Goal: Download file/media

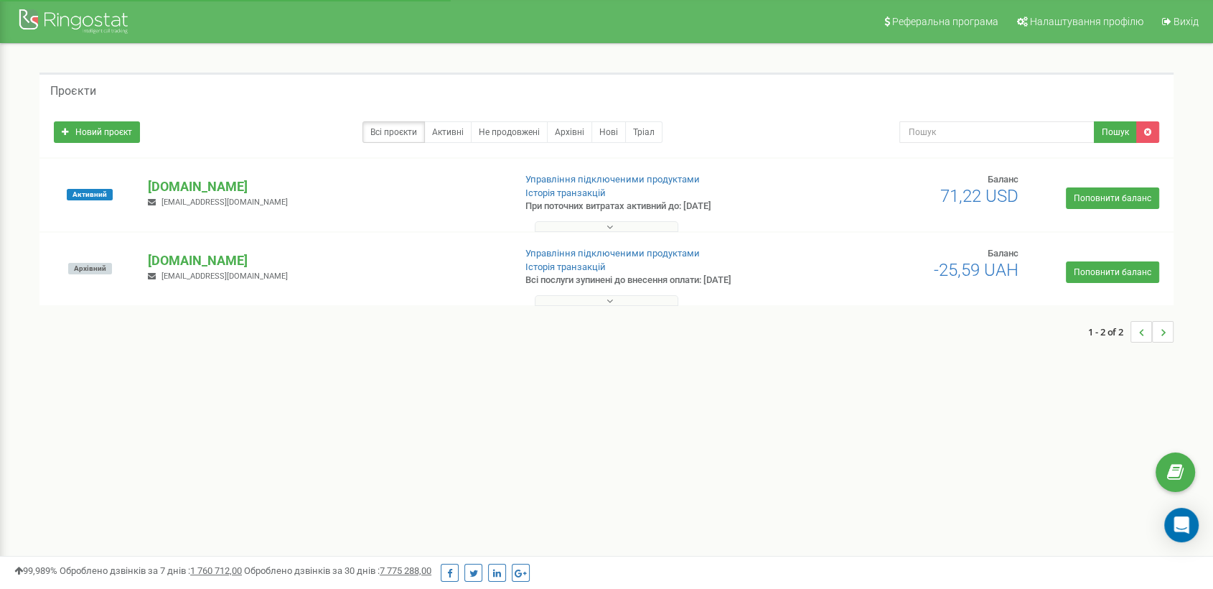
click at [169, 184] on p "[DOMAIN_NAME]" at bounding box center [325, 186] width 354 height 19
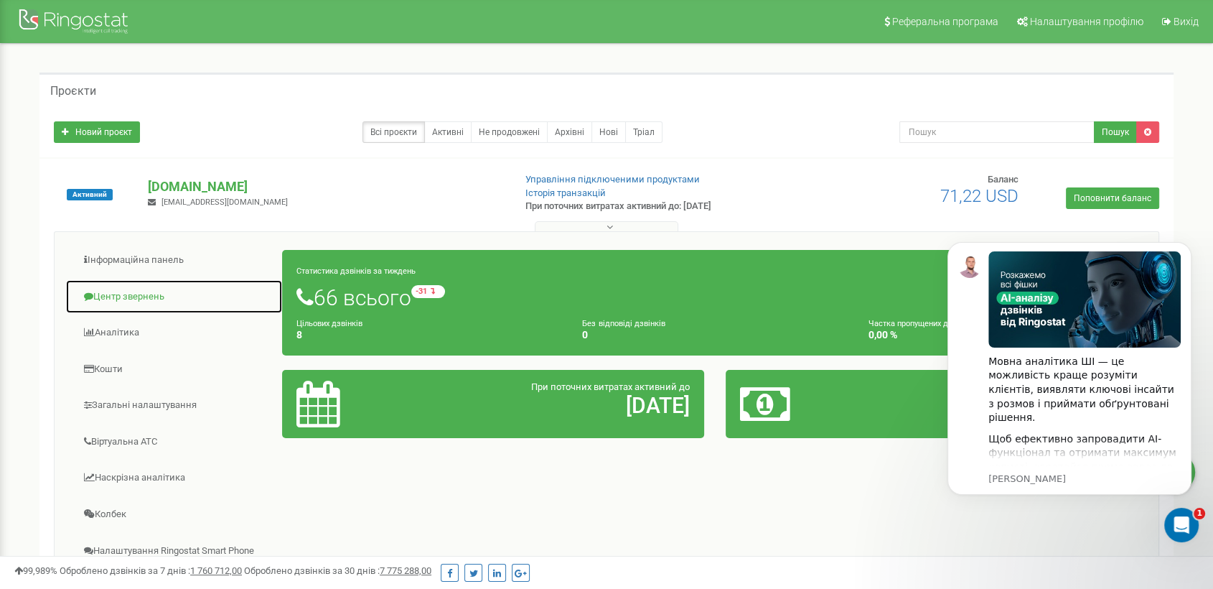
click at [126, 298] on link "Центр звернень" at bounding box center [173, 296] width 217 height 35
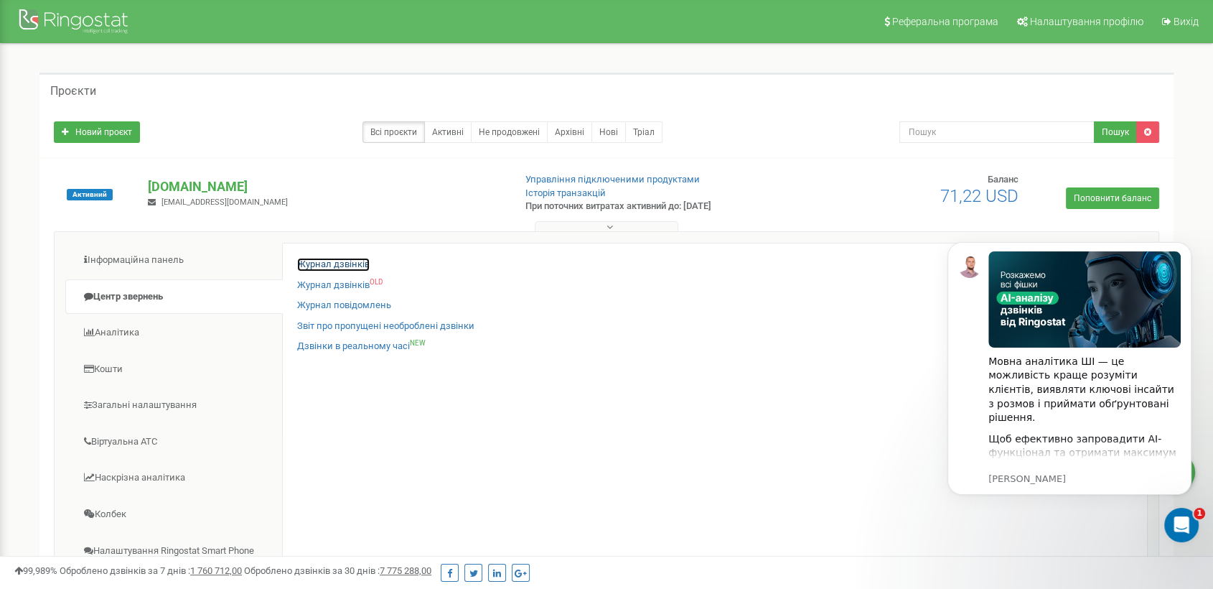
click at [322, 263] on link "Журнал дзвінків" at bounding box center [333, 265] width 72 height 14
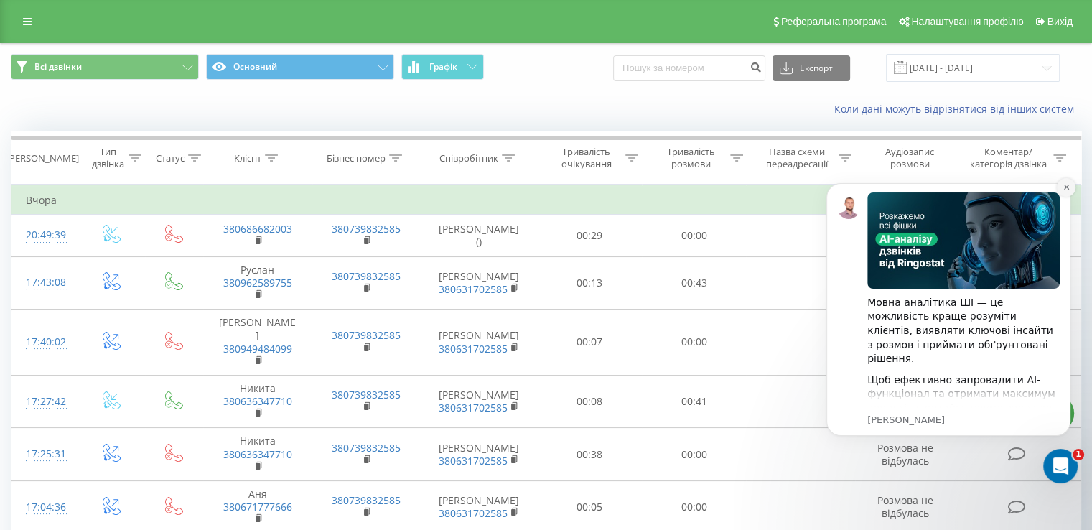
click at [1066, 185] on icon "Dismiss notification" at bounding box center [1066, 187] width 8 height 8
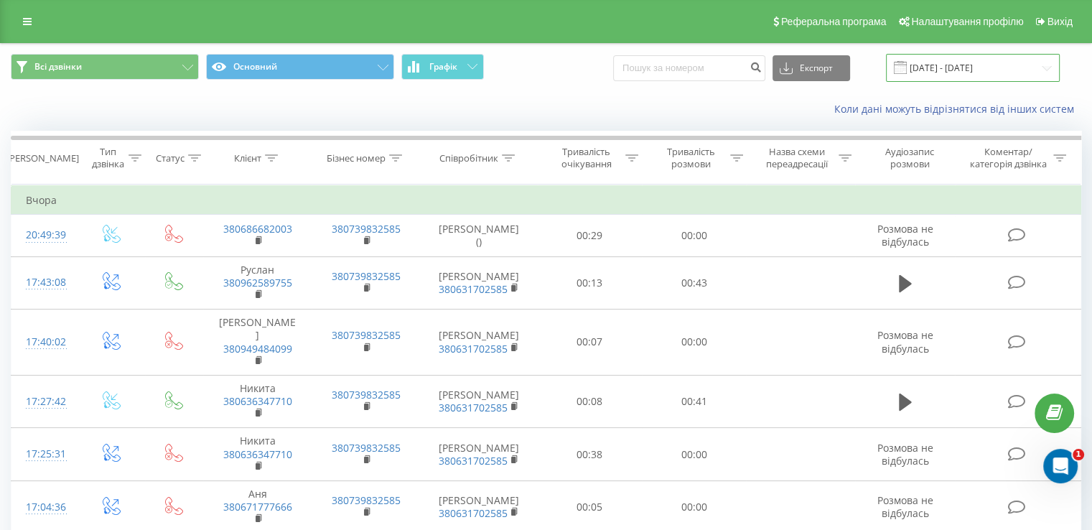
click at [963, 61] on input "[DATE] - [DATE]" at bounding box center [973, 68] width 174 height 28
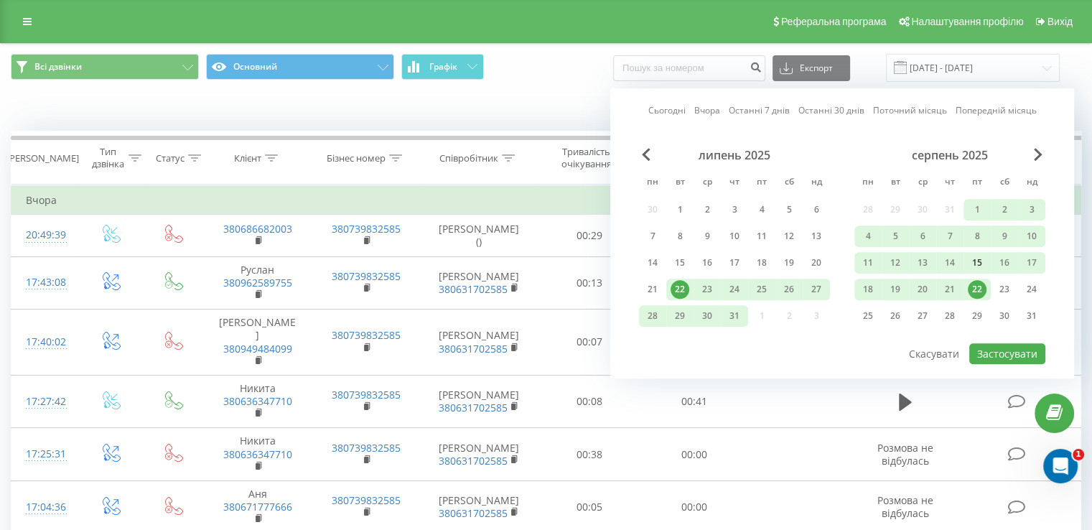
click at [983, 263] on div "15" at bounding box center [977, 262] width 19 height 19
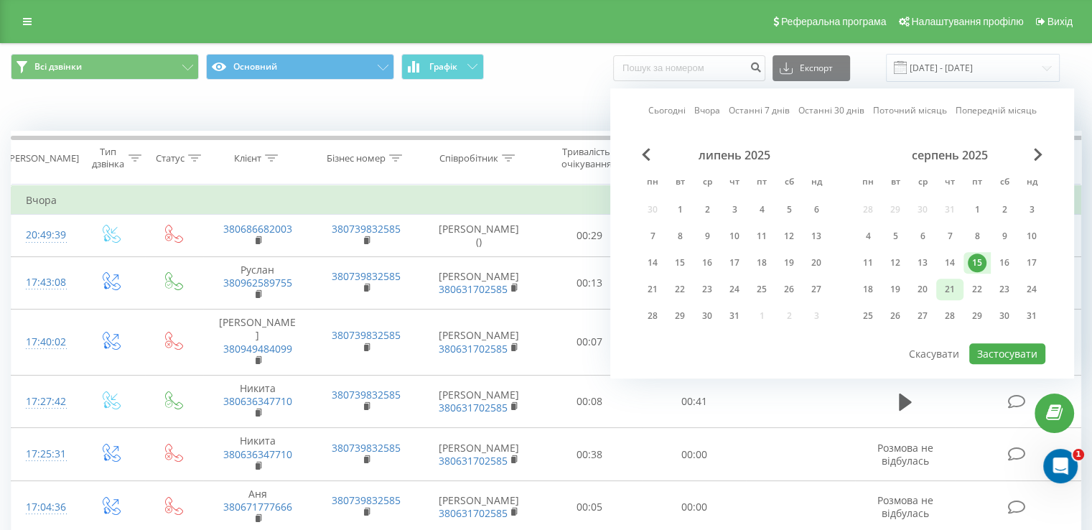
click at [953, 282] on div "21" at bounding box center [949, 289] width 19 height 19
click at [1023, 355] on button "Застосувати" at bounding box center [1007, 353] width 76 height 21
type input "[DATE] - [DATE]"
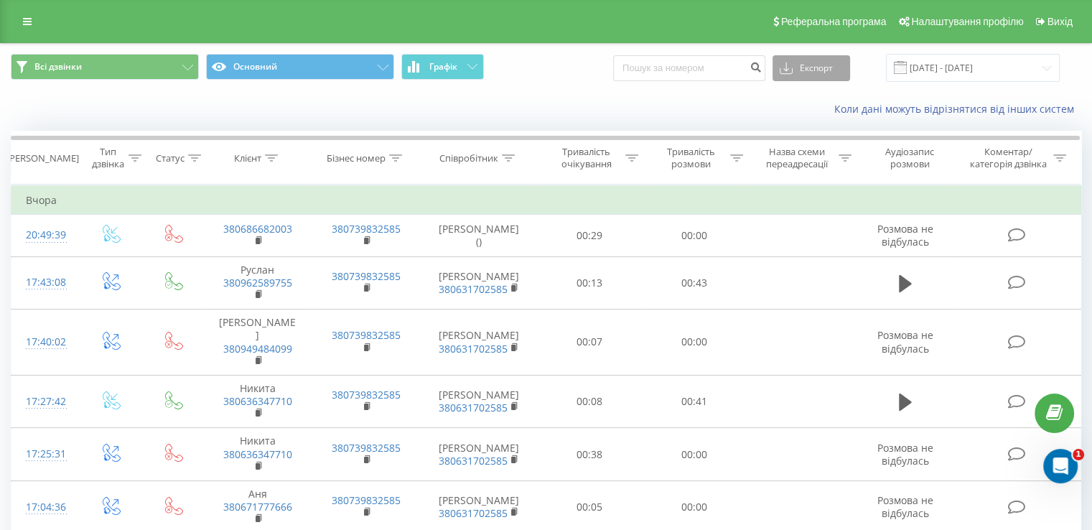
click at [818, 61] on button "Експорт" at bounding box center [811, 68] width 78 height 26
click at [805, 144] on span ".xlsx" at bounding box center [795, 146] width 21 height 14
click at [570, 96] on div "Коли дані можуть відрізнятися вiд інших систем" at bounding box center [546, 109] width 1090 height 34
